Goal: Task Accomplishment & Management: Complete application form

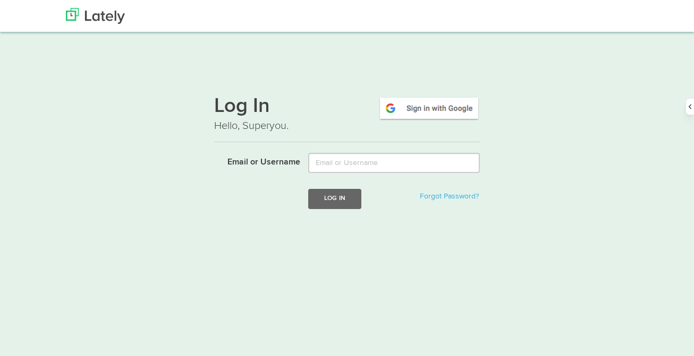
type input "[PERSON_NAME][EMAIL_ADDRESS][DOMAIN_NAME]"
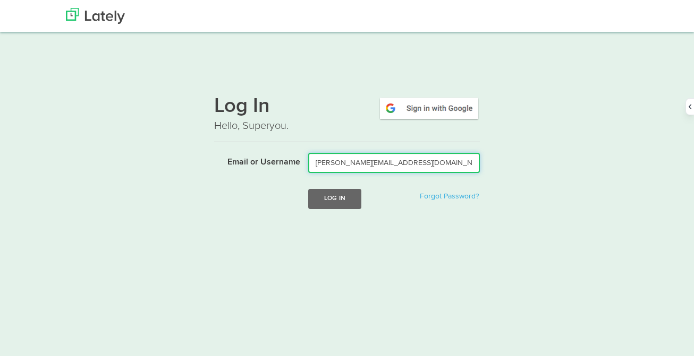
click at [308, 173] on div at bounding box center [308, 173] width 0 height 0
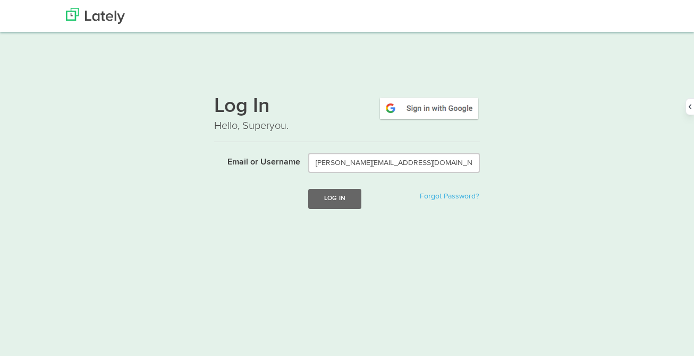
click at [532, 154] on div "Log In Hello, Superyou. Email or Username [PERSON_NAME][EMAIL_ADDRESS][DOMAIN_N…" at bounding box center [347, 156] width 643 height 140
click at [328, 189] on button "Log In" at bounding box center [334, 199] width 53 height 20
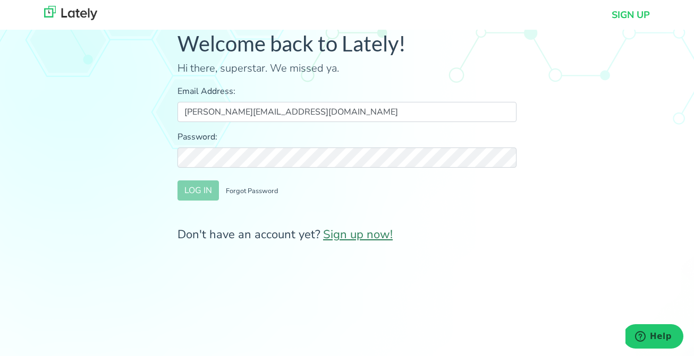
click at [343, 234] on link "Sign up now!" at bounding box center [358, 235] width 70 height 16
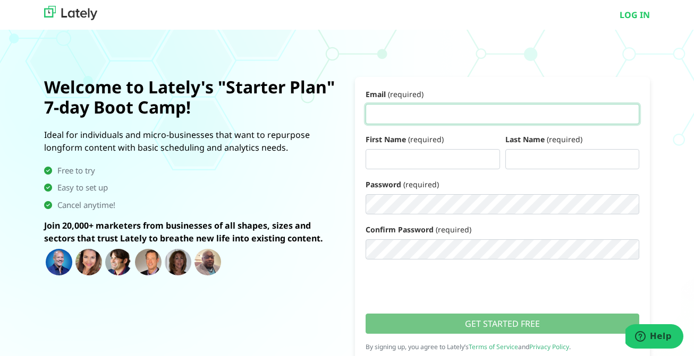
click at [424, 116] on input "Email (required)" at bounding box center [503, 114] width 274 height 20
type input "c"
type input "corso322@gmail.com"
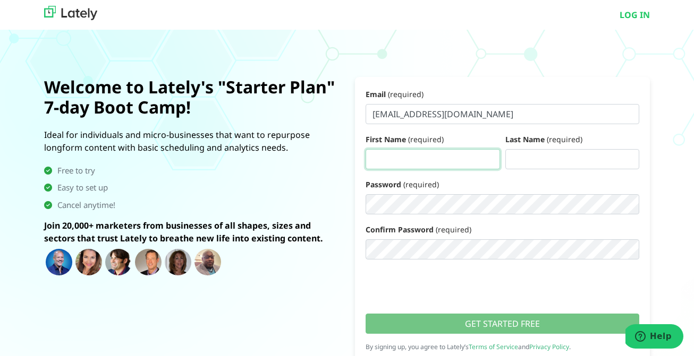
click at [402, 156] on input "First Name (required)" at bounding box center [433, 159] width 134 height 20
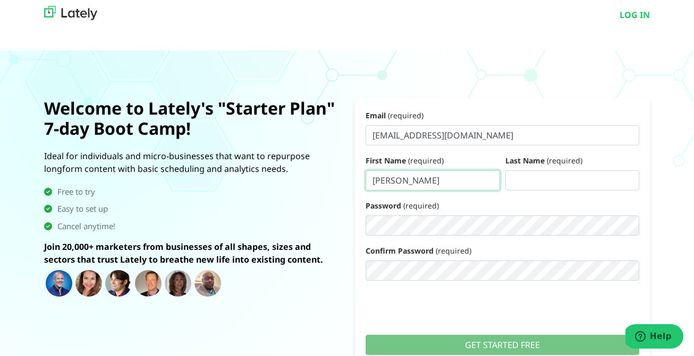
type input "Mike"
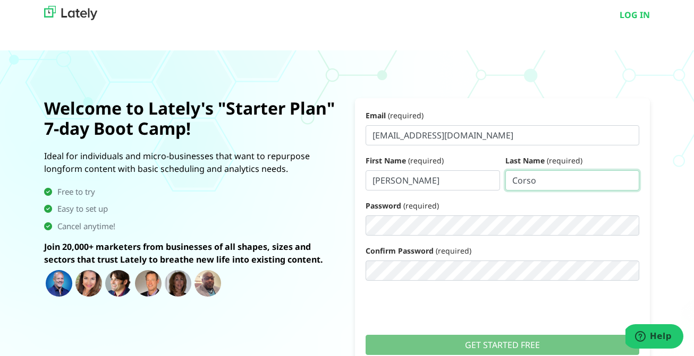
type input "Corso"
click at [290, 287] on div "Welcome to Lately's "Starter Plan" 7-day Boot Camp! Ideal for individuals and m…" at bounding box center [191, 246] width 311 height 296
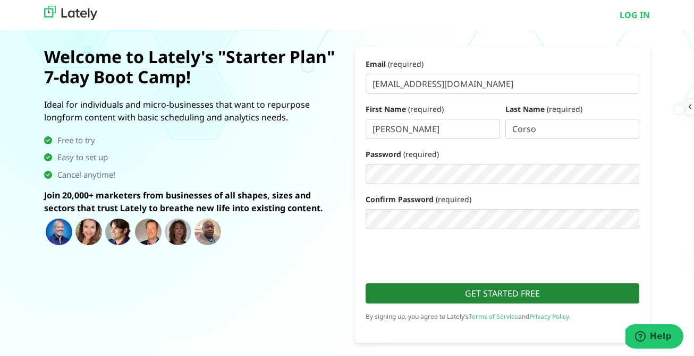
scroll to position [60, 0]
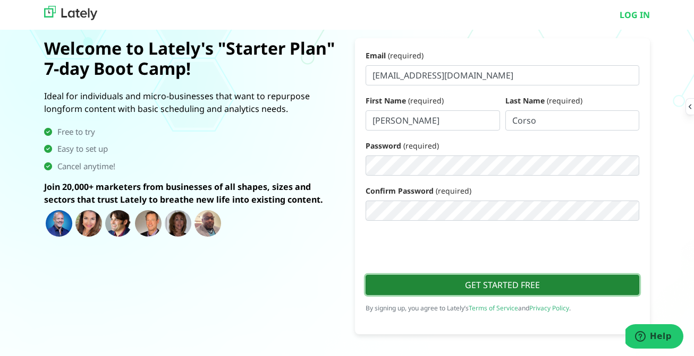
click at [479, 275] on button "GET STARTED FREE" at bounding box center [503, 285] width 274 height 20
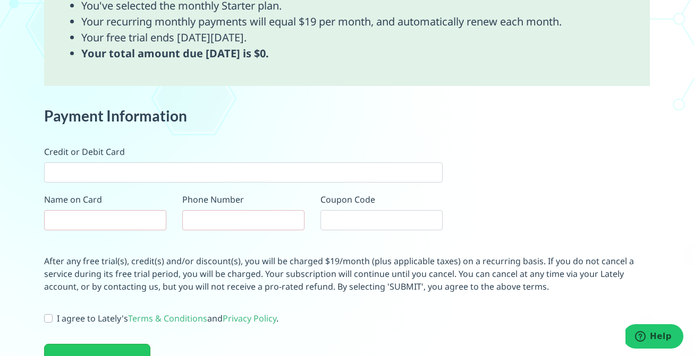
scroll to position [632, 0]
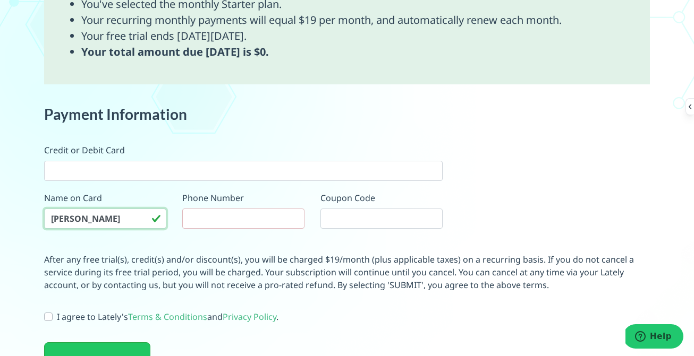
click at [92, 209] on input "Michael J Corso" at bounding box center [105, 219] width 122 height 20
type input "Mike Corso"
click at [218, 209] on input "tel" at bounding box center [243, 219] width 122 height 20
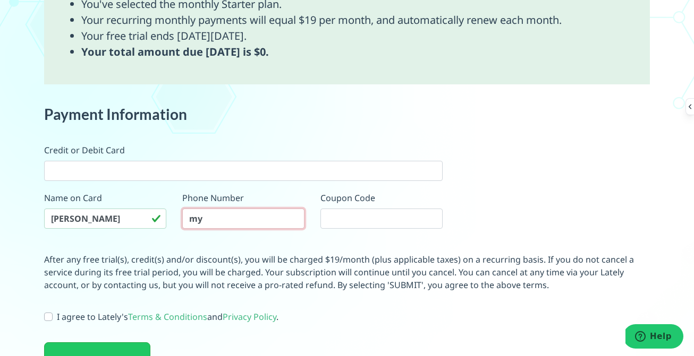
type input "m"
type input "914-907-9733"
click at [567, 132] on div "Payment Information Credit or Debit Card Name on Card Mike Corso Phone Number 9…" at bounding box center [347, 180] width 622 height 148
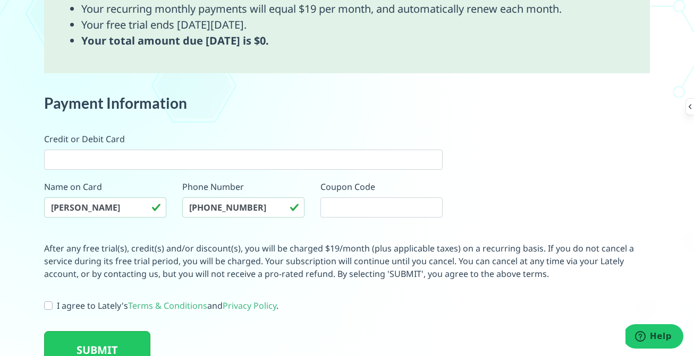
click at [57, 300] on label "I agree to Lately's Terms & Conditions and Privacy Policy ." at bounding box center [168, 306] width 222 height 13
click at [49, 300] on input "I agree to Lately's Terms & Conditions and Privacy Policy ." at bounding box center [48, 305] width 9 height 11
checkbox input "true"
click at [84, 332] on button "SUBMIT" at bounding box center [97, 351] width 106 height 38
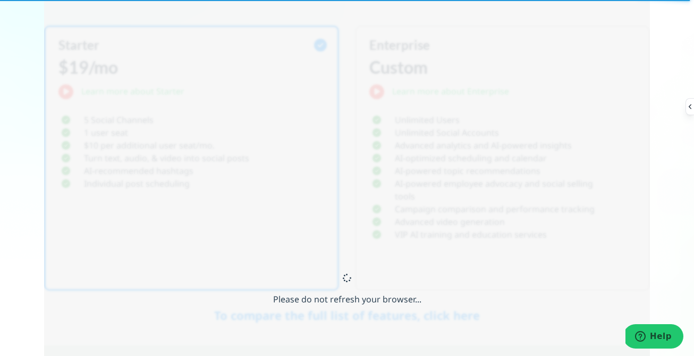
scroll to position [266, 0]
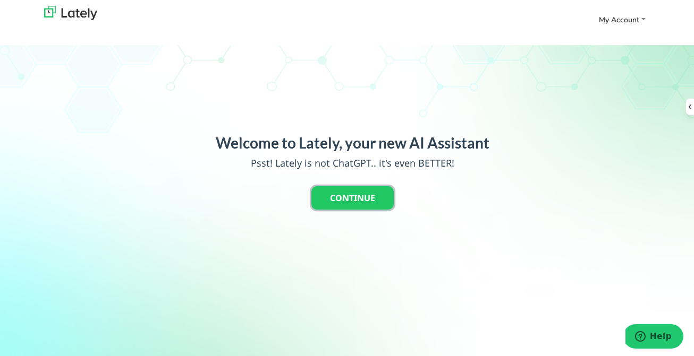
click at [337, 186] on button "CONTINUE" at bounding box center [352, 197] width 82 height 23
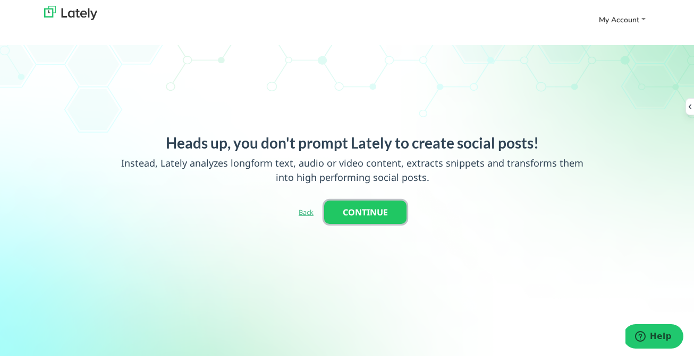
click at [354, 201] on button "CONTINUE" at bounding box center [365, 212] width 82 height 23
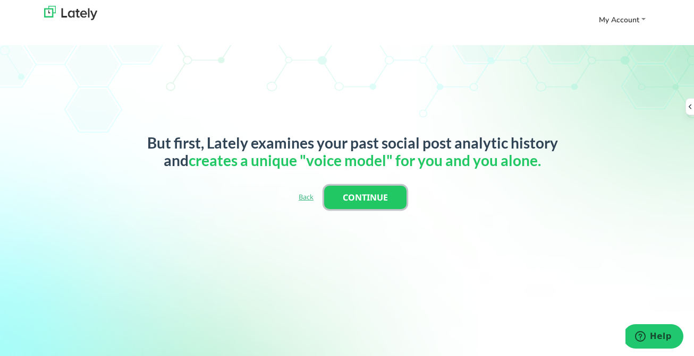
click at [362, 186] on button "CONTINUE" at bounding box center [365, 197] width 82 height 23
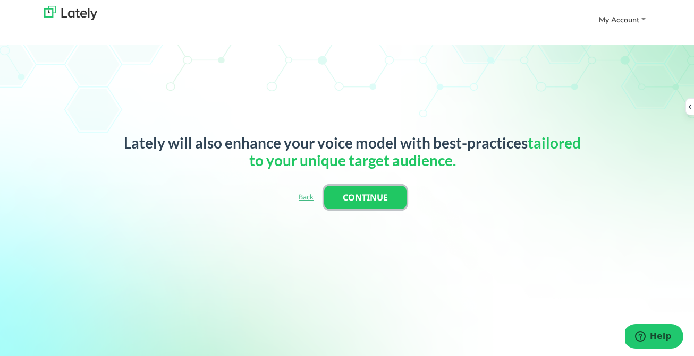
click at [361, 186] on button "CONTINUE" at bounding box center [365, 197] width 82 height 23
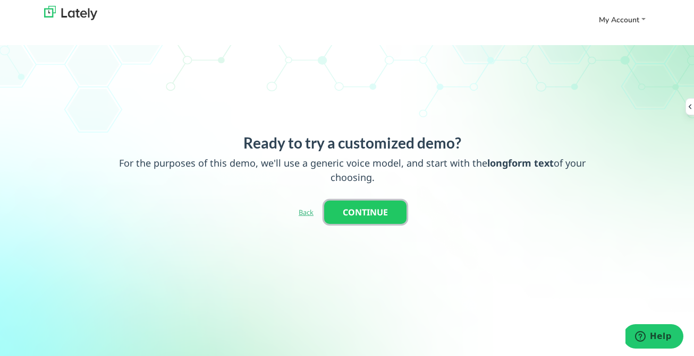
click at [358, 201] on button "CONTINUE" at bounding box center [365, 212] width 82 height 23
